Goal: Task Accomplishment & Management: Use online tool/utility

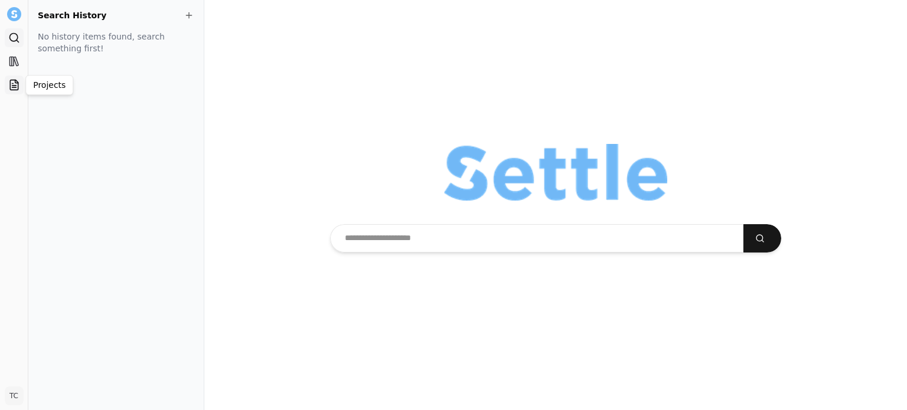
click at [12, 86] on icon at bounding box center [14, 86] width 4 height 0
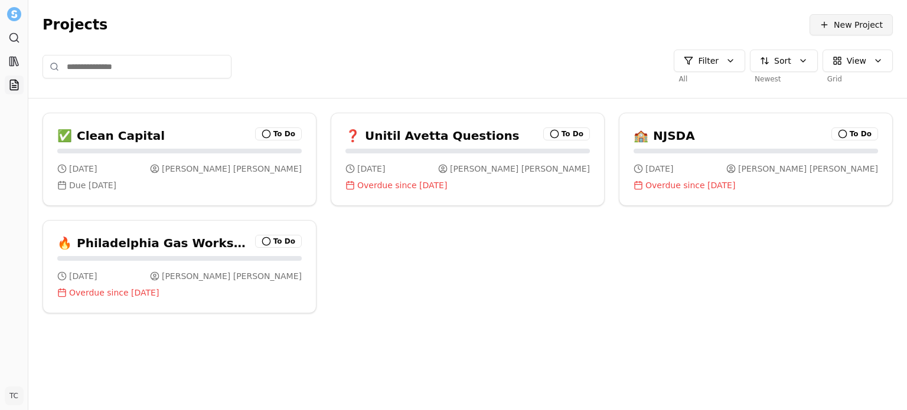
click at [824, 27] on span at bounding box center [824, 24] width 9 height 9
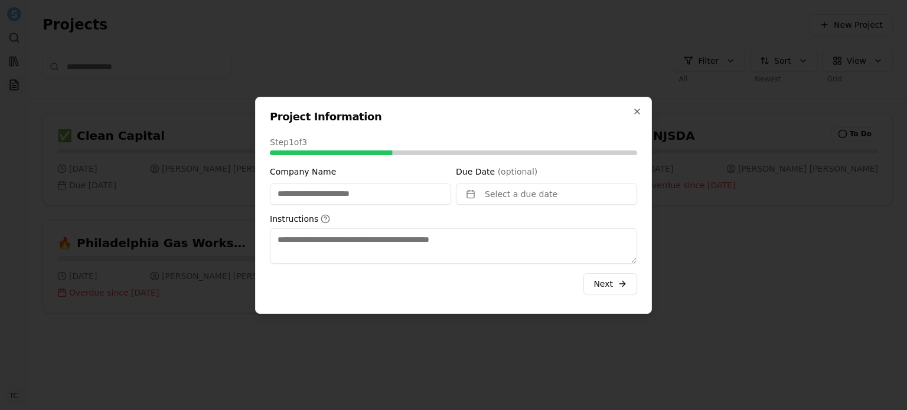
click at [363, 198] on input "Company Name" at bounding box center [360, 194] width 181 height 21
type input "****"
click at [355, 236] on textarea "Instructions" at bounding box center [453, 245] width 367 height 35
type textarea "*"
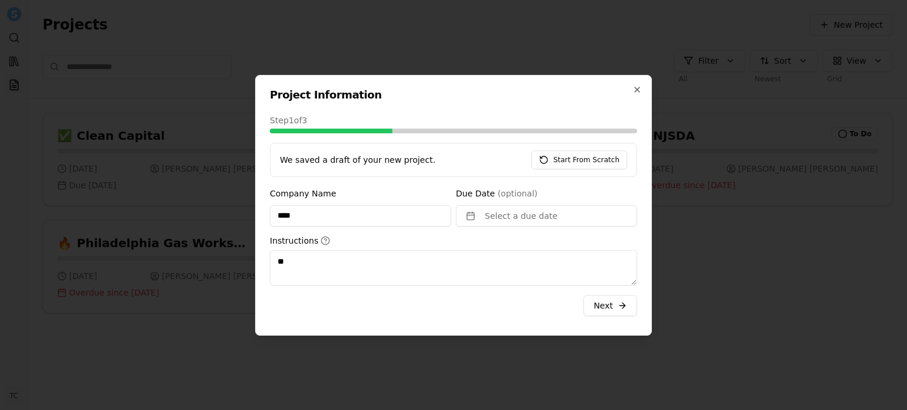
type textarea "*"
type textarea "**********"
click at [605, 299] on button "Next" at bounding box center [610, 305] width 54 height 21
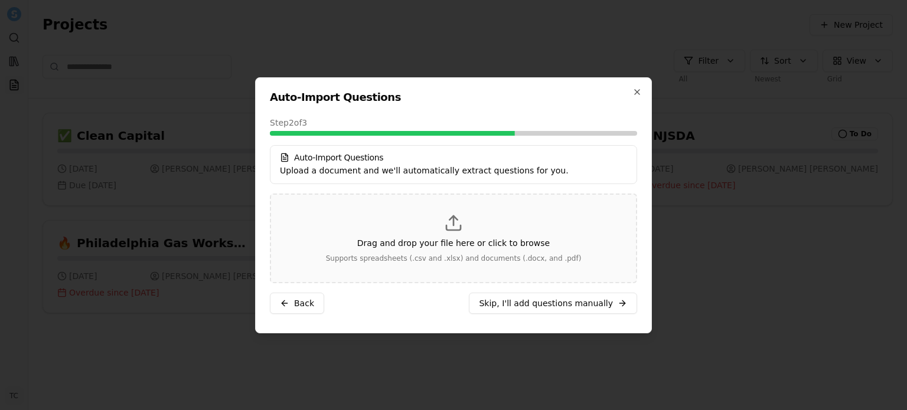
click at [447, 238] on p "Drag and drop your file here or click to browse" at bounding box center [453, 243] width 192 height 12
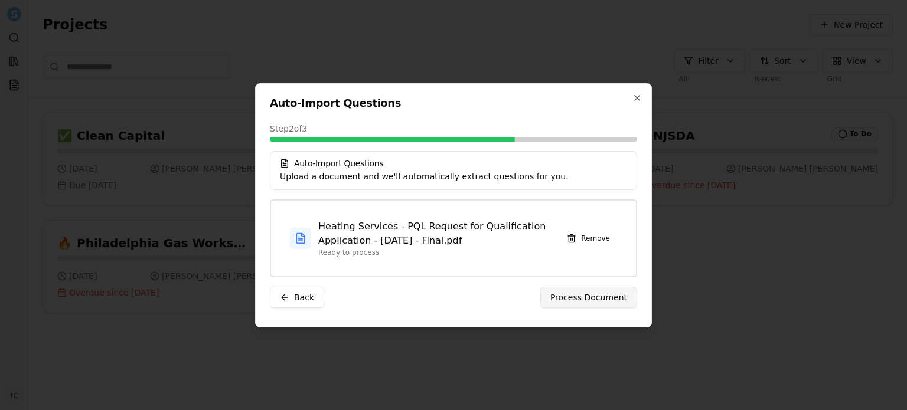
click at [572, 299] on span "Process Document" at bounding box center [588, 298] width 77 height 12
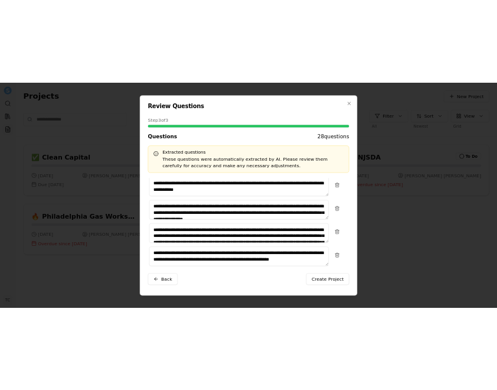
scroll to position [388, 0]
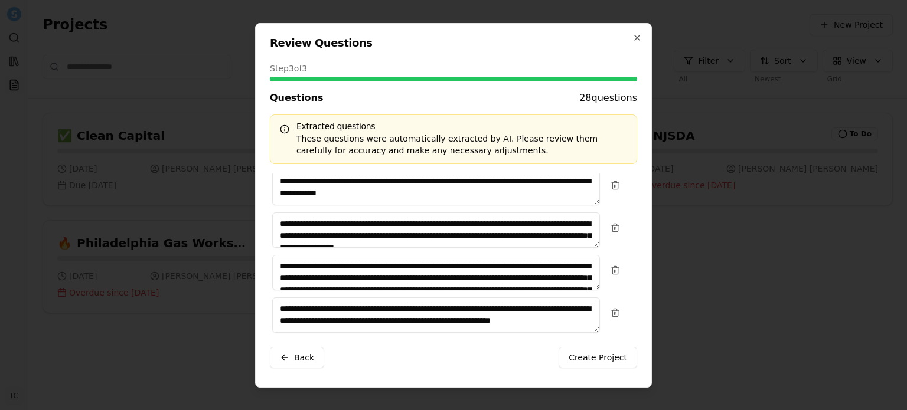
click at [284, 359] on span "button" at bounding box center [284, 357] width 9 height 9
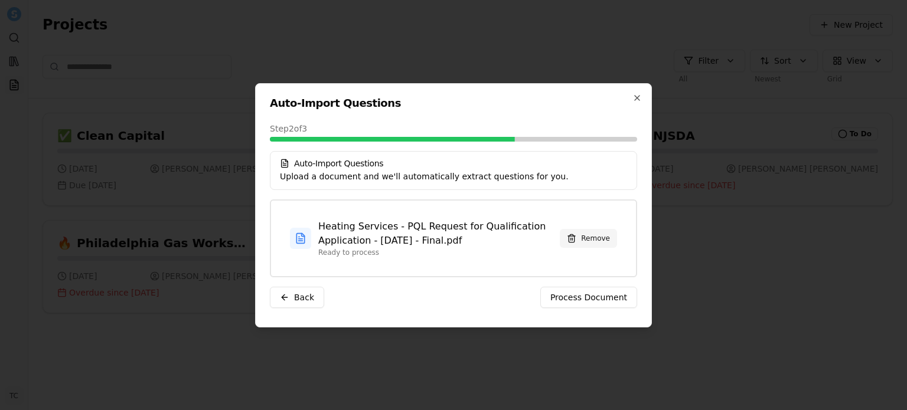
click at [576, 239] on span at bounding box center [571, 238] width 9 height 9
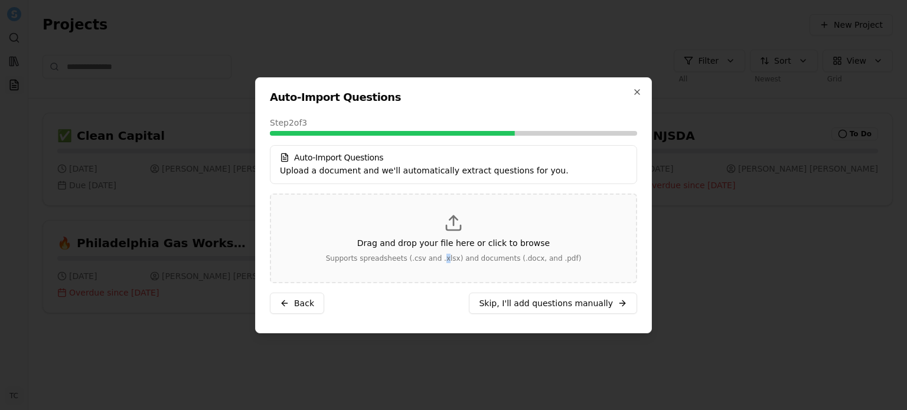
click at [449, 252] on div "Drag and drop your file here or click to browse Supports spreadsheets (.csv and…" at bounding box center [453, 239] width 327 height 50
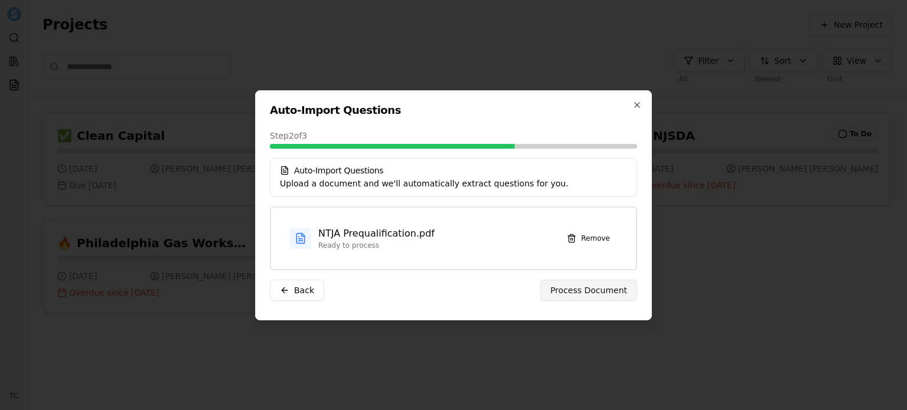
click at [588, 293] on span "Process Document" at bounding box center [588, 291] width 77 height 12
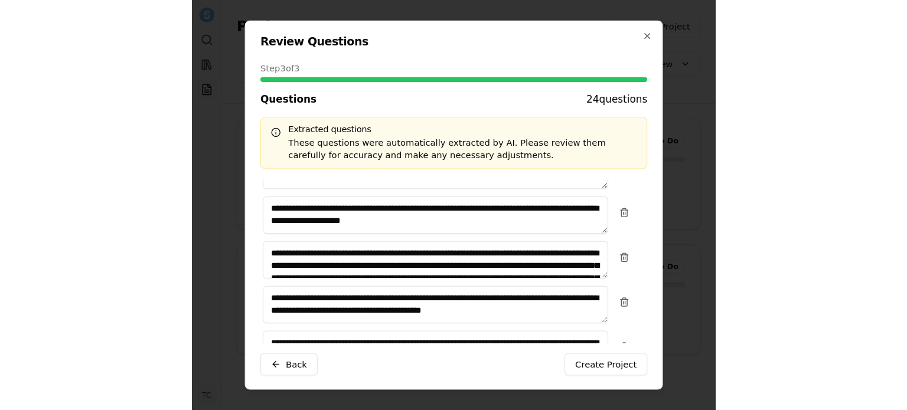
scroll to position [370, 0]
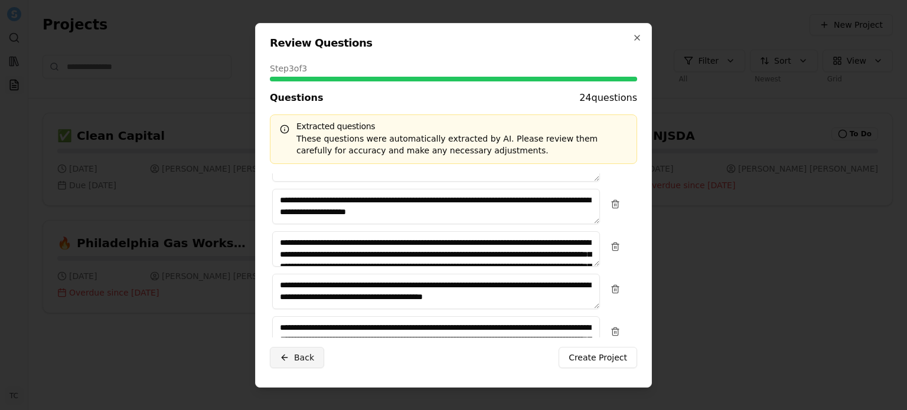
click at [277, 357] on button "Back" at bounding box center [297, 357] width 54 height 21
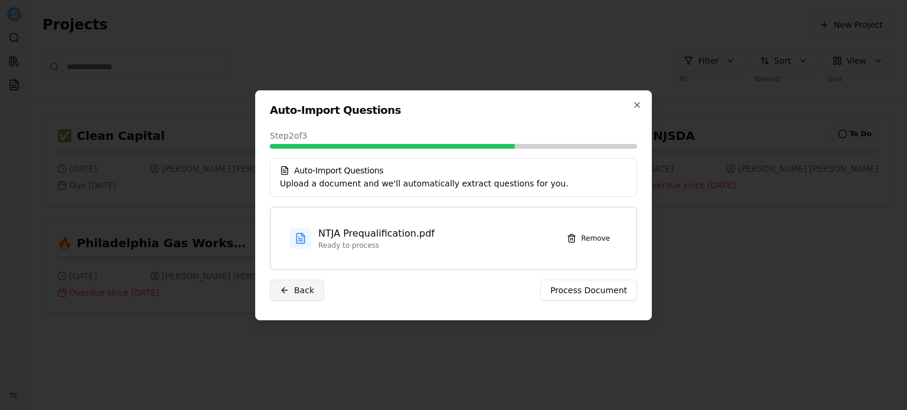
click at [279, 285] on button "Back" at bounding box center [297, 290] width 54 height 21
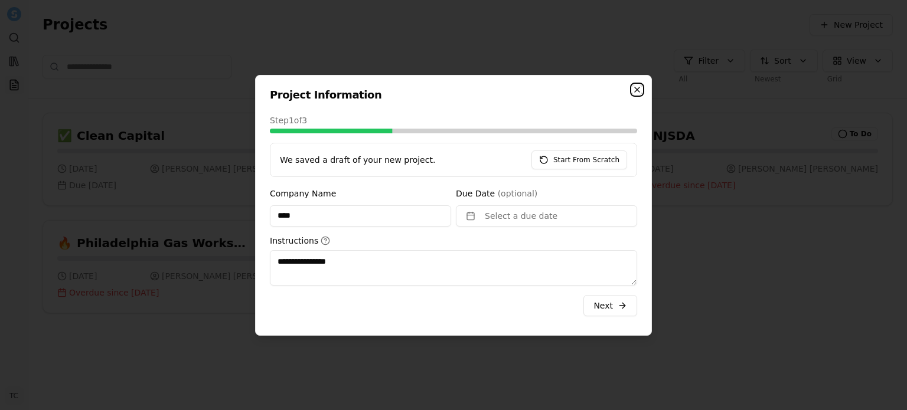
click at [635, 94] on icon "button" at bounding box center [636, 89] width 9 height 9
